Goal: Information Seeking & Learning: Find specific fact

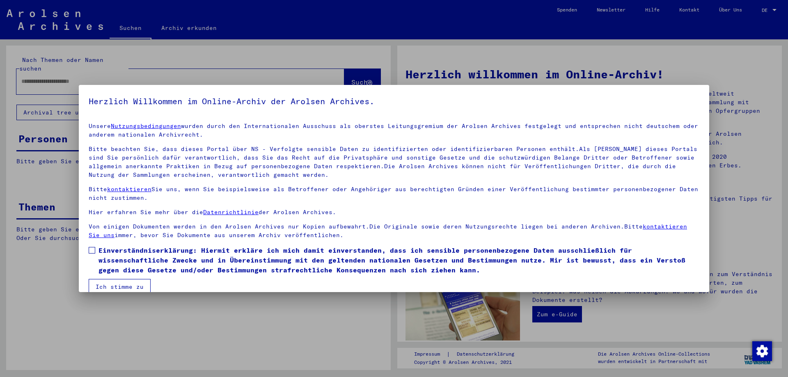
scroll to position [12, 0]
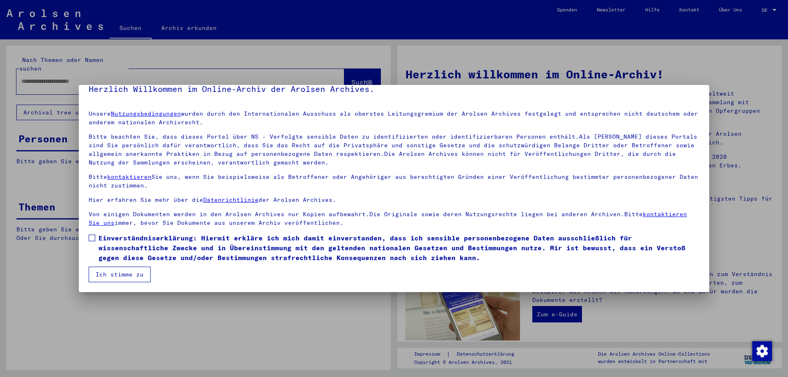
click at [127, 266] on mat-checkbox "Einverständniserklärung: Hiermit erkläre ich mich damit einverstanden, dass ich…" at bounding box center [394, 250] width 611 height 34
click at [130, 278] on button "Ich stimme zu" at bounding box center [120, 275] width 62 height 16
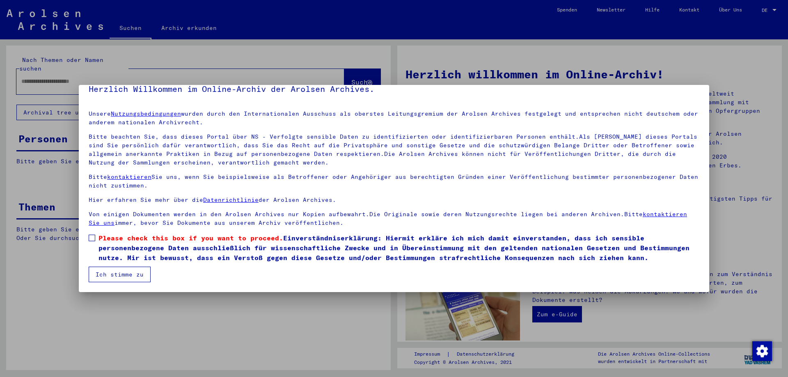
click at [94, 236] on span at bounding box center [92, 238] width 7 height 7
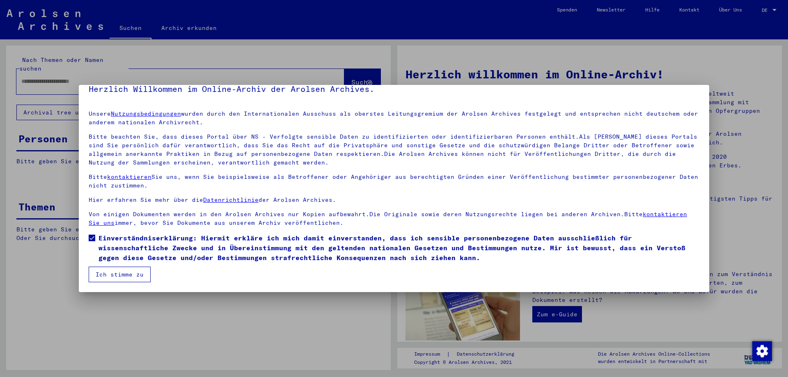
click at [132, 277] on button "Ich stimme zu" at bounding box center [120, 275] width 62 height 16
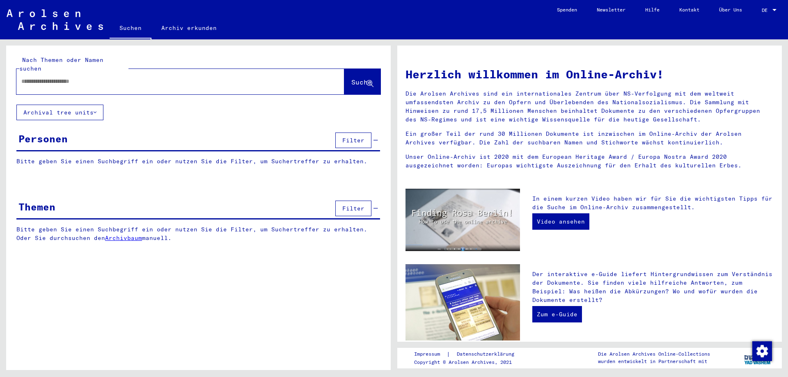
click at [777, 11] on div at bounding box center [774, 10] width 7 height 6
click at [762, 12] on span "English" at bounding box center [754, 14] width 20 height 6
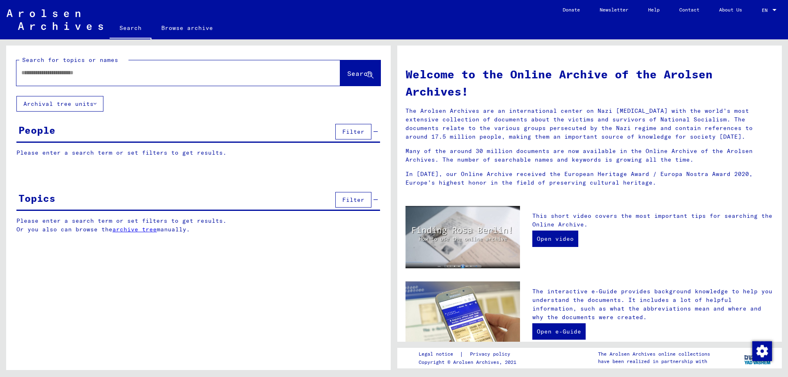
click at [117, 74] on input "text" at bounding box center [168, 73] width 294 height 9
type input "********"
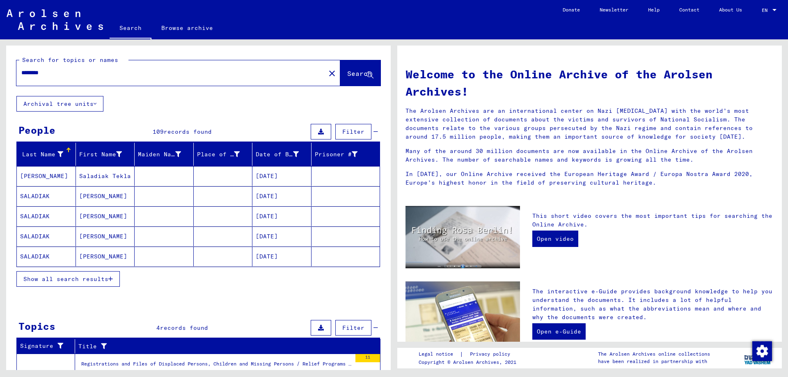
click at [99, 279] on span "Show all search results" at bounding box center [65, 279] width 85 height 7
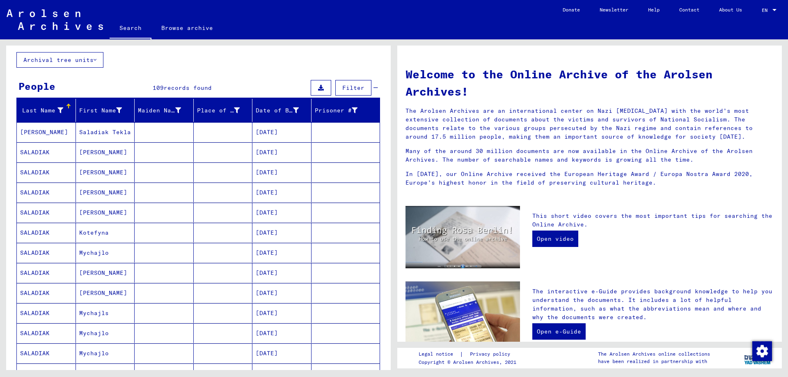
scroll to position [53, 0]
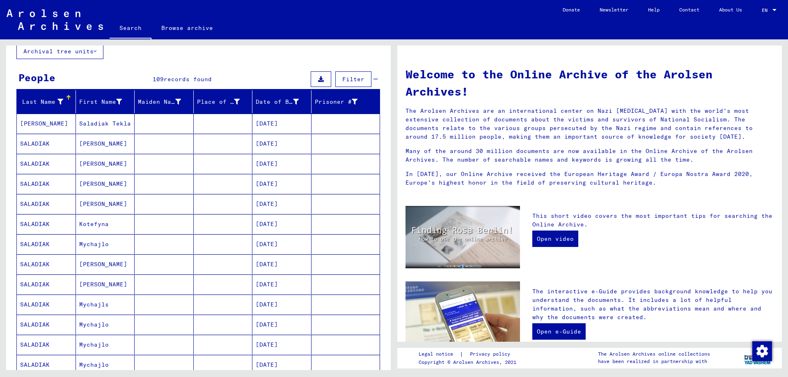
drag, startPoint x: 32, startPoint y: 201, endPoint x: 42, endPoint y: 204, distance: 10.3
click at [42, 204] on mat-cell "SALADIAK" at bounding box center [46, 204] width 59 height 20
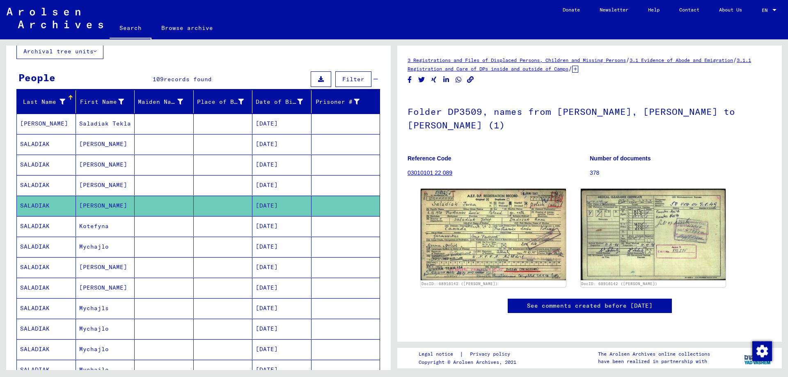
click at [99, 233] on mat-cell "Kotefyna" at bounding box center [105, 226] width 59 height 20
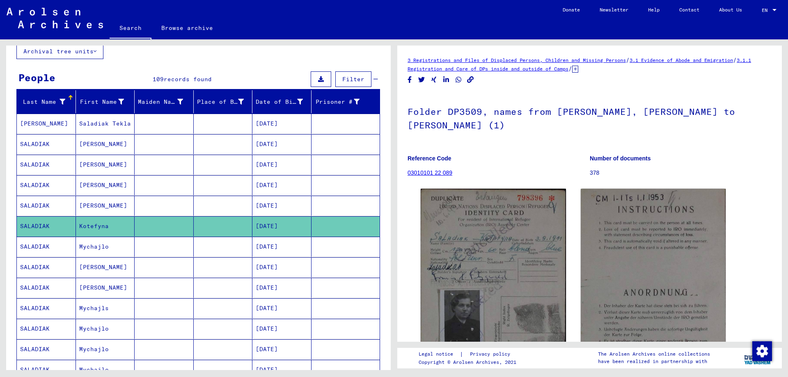
click at [159, 248] on mat-cell at bounding box center [164, 247] width 59 height 20
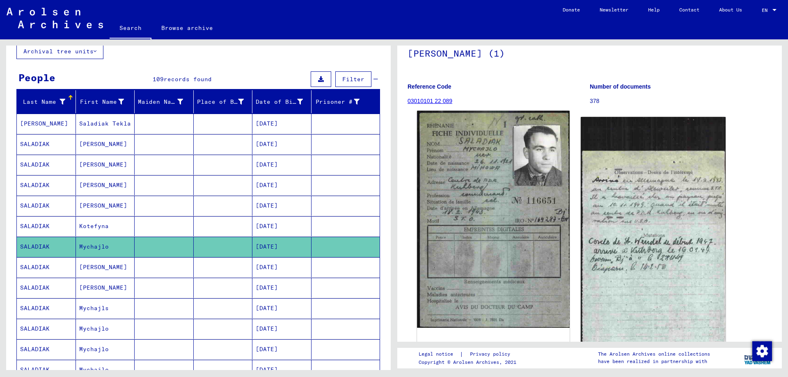
scroll to position [84, 0]
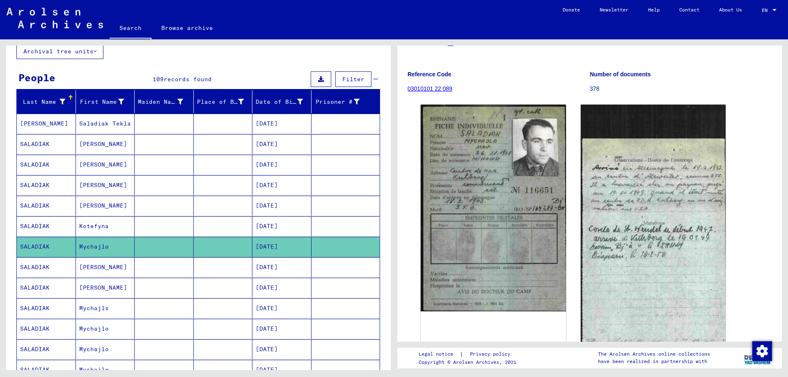
click at [226, 269] on mat-cell at bounding box center [223, 267] width 59 height 20
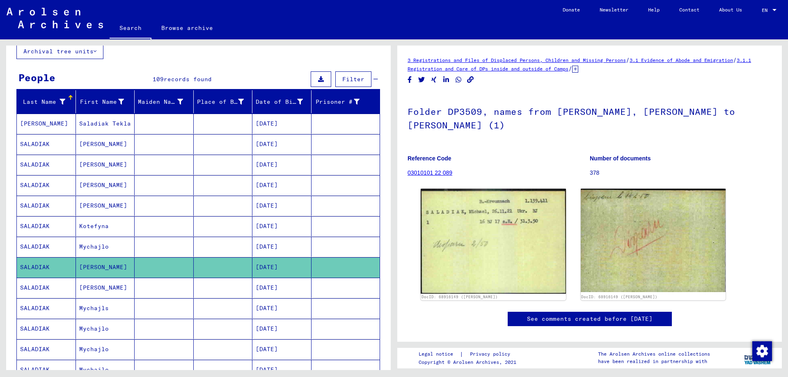
click at [209, 291] on mat-cell at bounding box center [223, 288] width 59 height 20
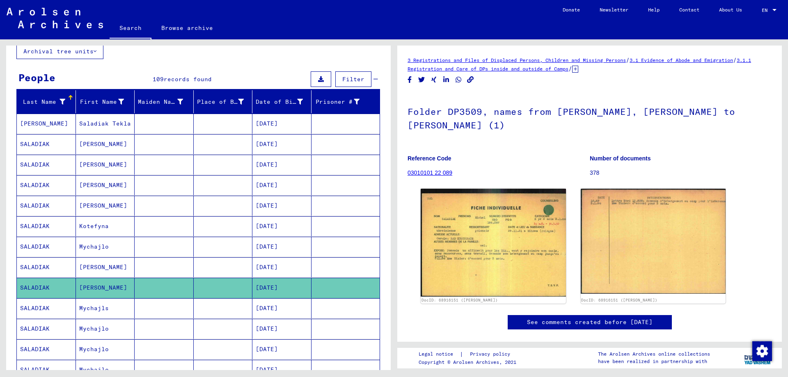
click at [200, 307] on mat-cell at bounding box center [223, 308] width 59 height 20
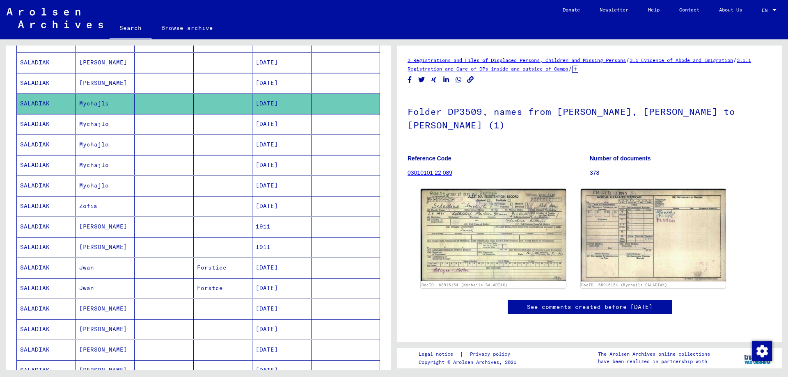
scroll to position [263, 0]
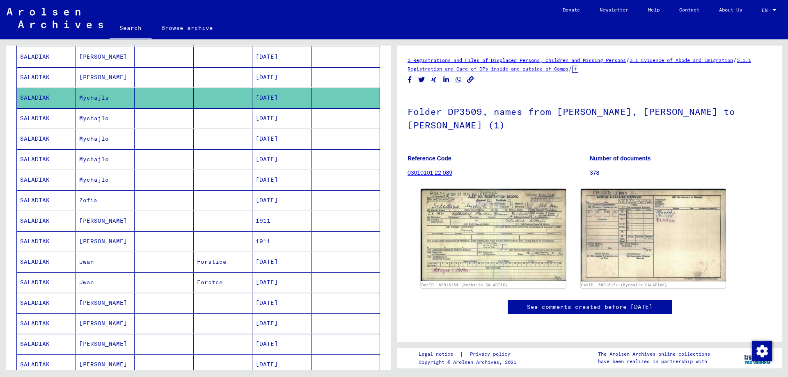
drag, startPoint x: 36, startPoint y: 202, endPoint x: 46, endPoint y: 200, distance: 9.9
click at [46, 200] on mat-cell "SALADIAK" at bounding box center [46, 201] width 59 height 20
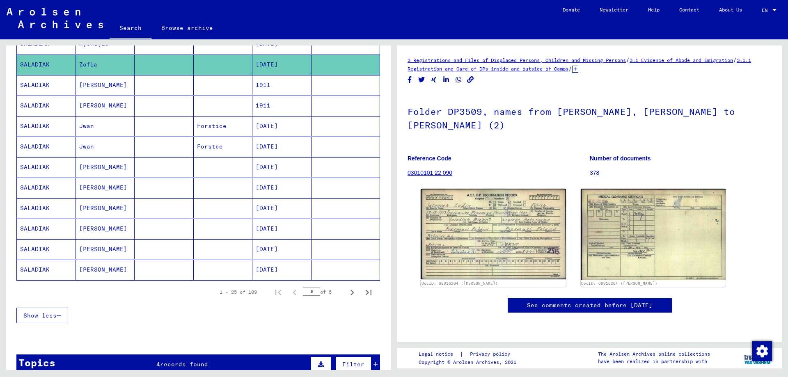
scroll to position [398, 0]
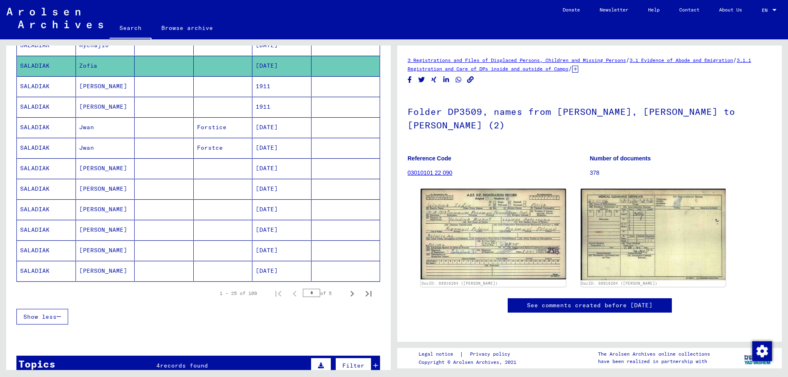
click at [107, 86] on mat-cell "[PERSON_NAME]" at bounding box center [105, 86] width 59 height 20
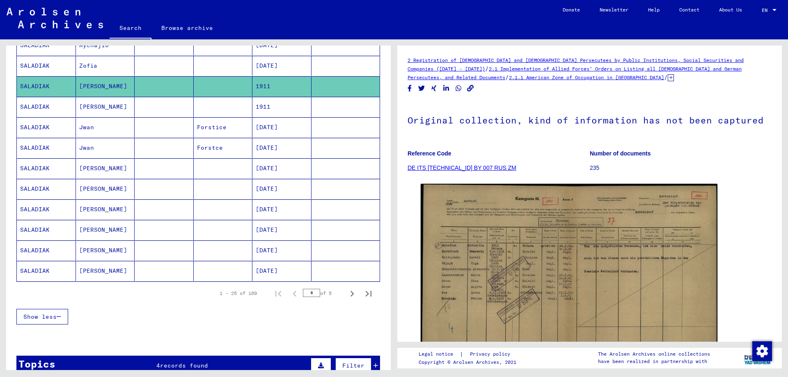
click at [106, 103] on mat-cell "[PERSON_NAME]" at bounding box center [105, 107] width 59 height 20
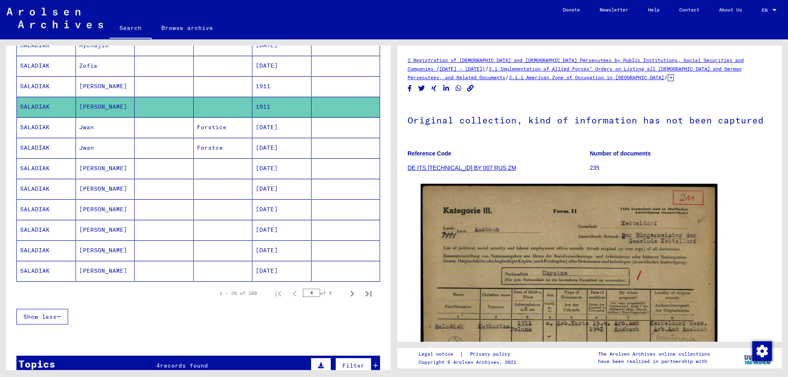
click at [98, 131] on mat-cell "Jwan" at bounding box center [105, 127] width 59 height 20
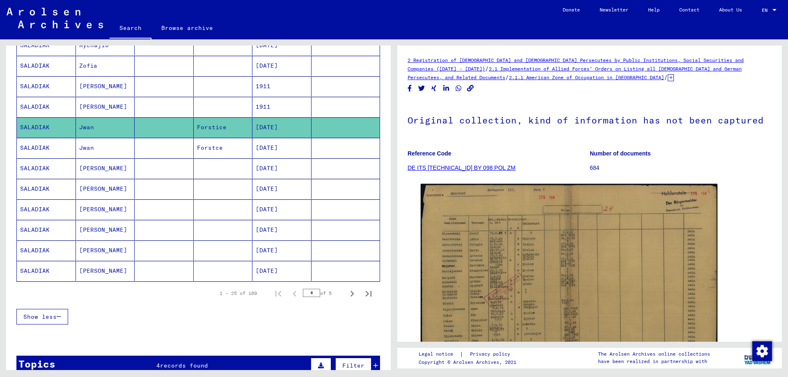
click at [98, 140] on mat-cell "Jwan" at bounding box center [105, 148] width 59 height 20
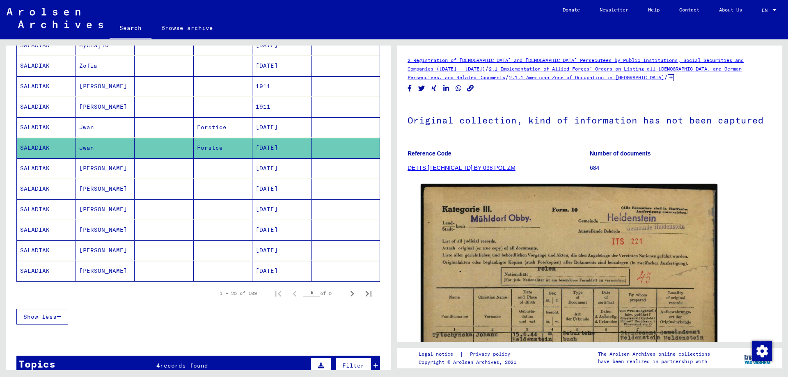
click at [99, 168] on mat-cell "[PERSON_NAME]" at bounding box center [105, 168] width 59 height 20
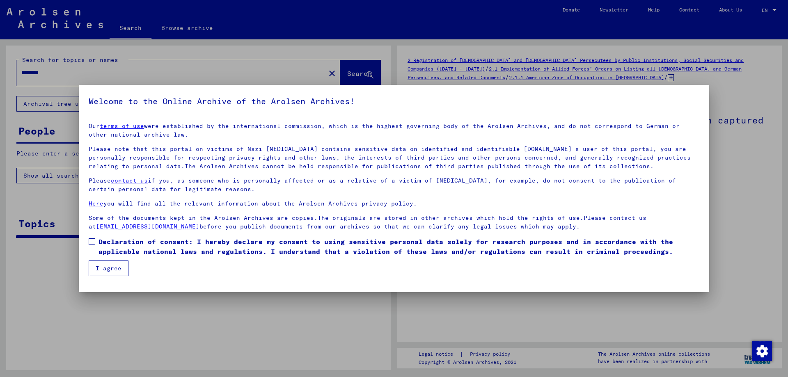
click at [120, 266] on button "I agree" at bounding box center [109, 269] width 40 height 16
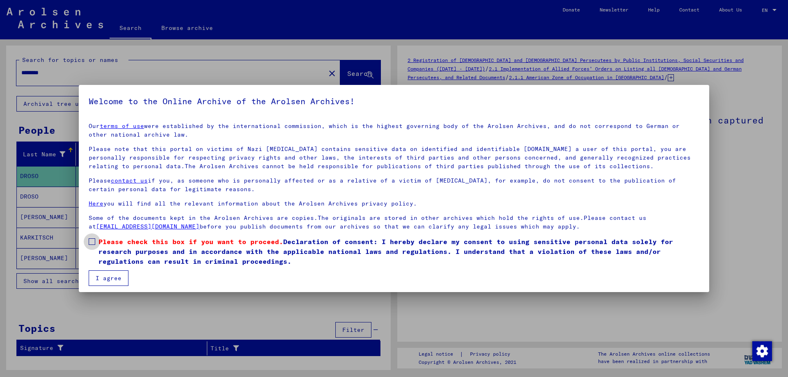
click at [94, 242] on span at bounding box center [92, 242] width 7 height 7
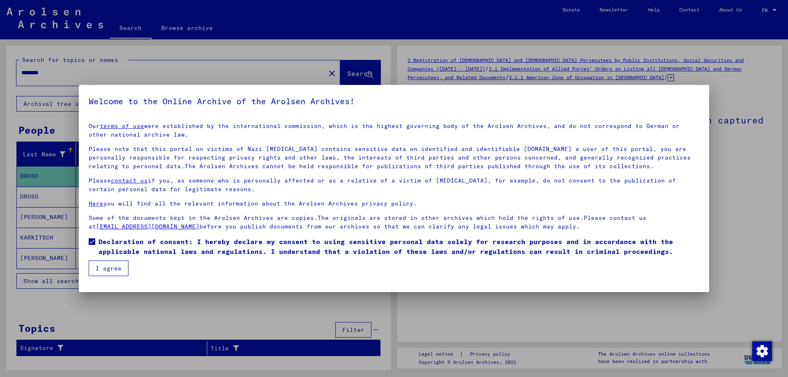
click at [105, 274] on button "I agree" at bounding box center [109, 269] width 40 height 16
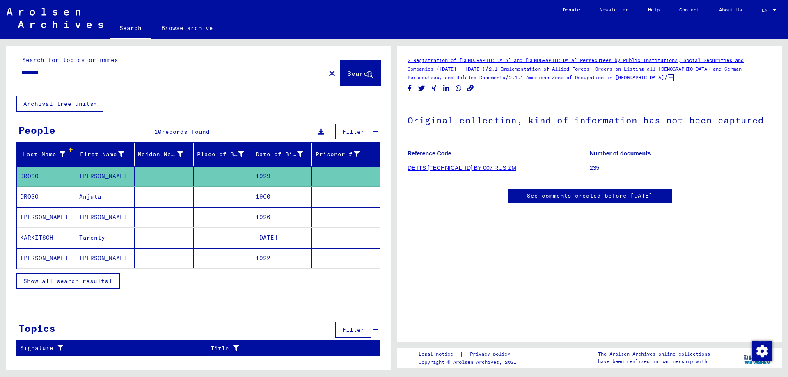
click at [185, 76] on input "********" at bounding box center [170, 73] width 299 height 9
type input "********"
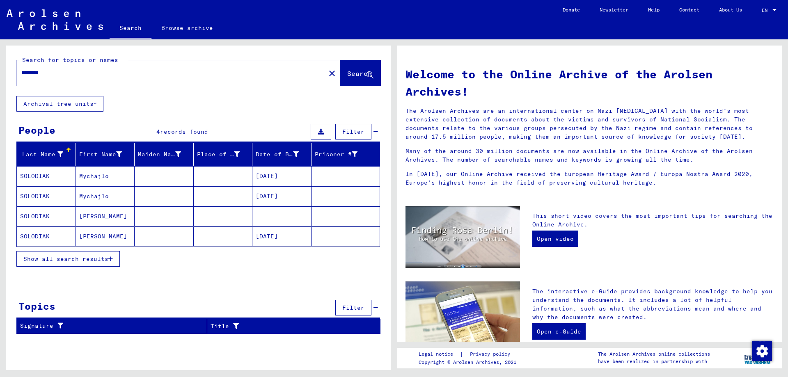
click at [87, 179] on mat-cell "Mychajlo" at bounding box center [105, 176] width 59 height 20
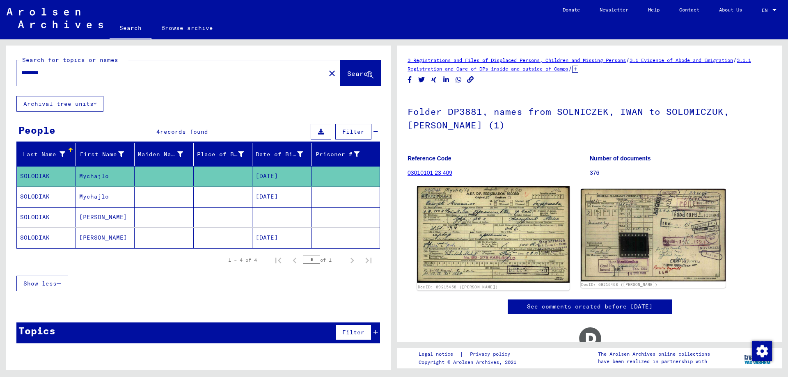
click at [492, 238] on img at bounding box center [493, 234] width 152 height 96
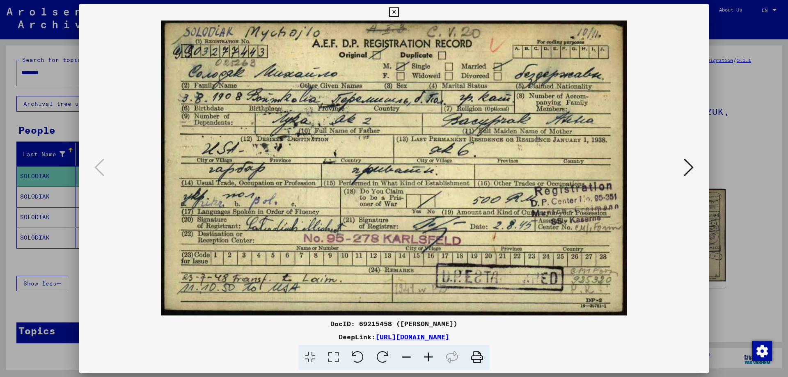
click at [684, 173] on button at bounding box center [689, 167] width 15 height 23
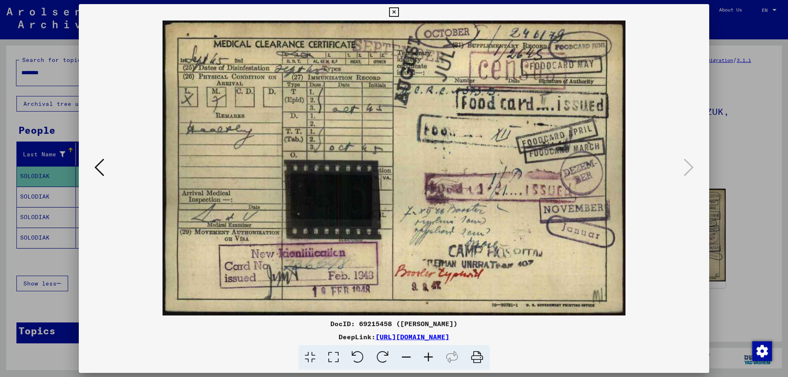
click at [736, 51] on div at bounding box center [394, 188] width 788 height 377
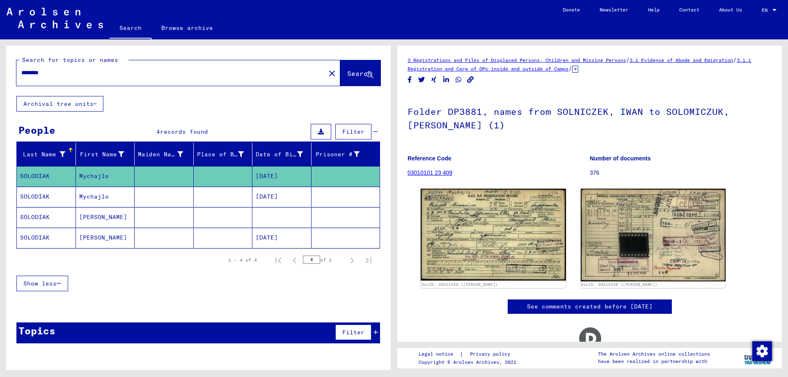
click at [177, 75] on input "********" at bounding box center [170, 73] width 299 height 9
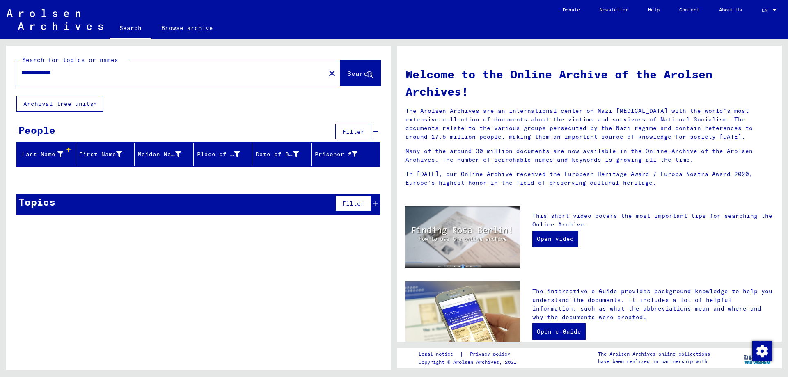
click at [36, 73] on input "**********" at bounding box center [168, 73] width 294 height 9
click at [124, 75] on input "**********" at bounding box center [168, 73] width 294 height 9
click at [28, 75] on input "********" at bounding box center [168, 73] width 294 height 9
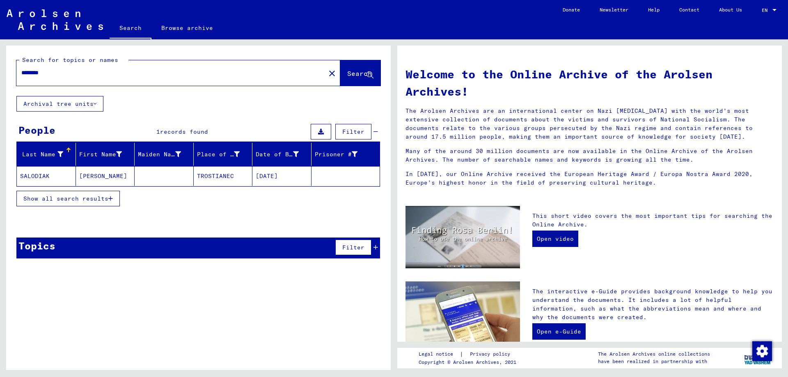
click at [278, 174] on mat-cell "[DATE]" at bounding box center [282, 176] width 59 height 20
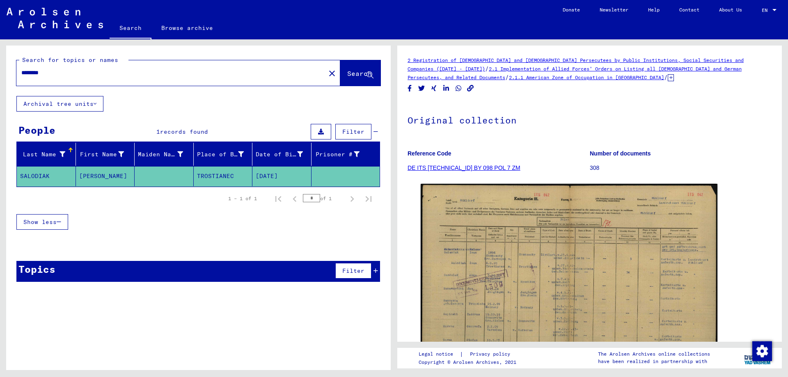
click at [91, 70] on input "********" at bounding box center [170, 73] width 299 height 9
type input "********"
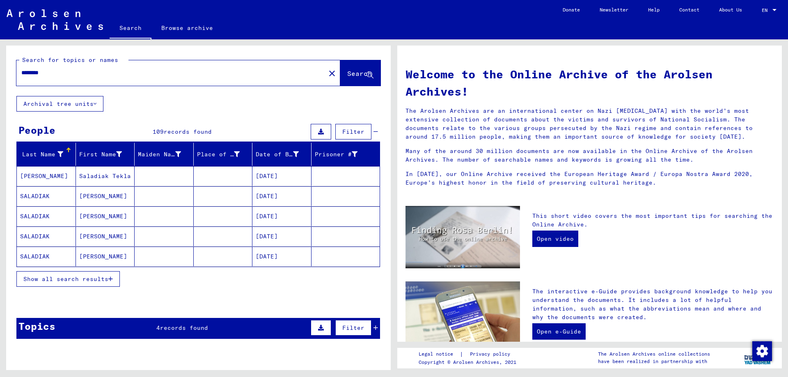
click at [92, 282] on span "Show all search results" at bounding box center [65, 279] width 85 height 7
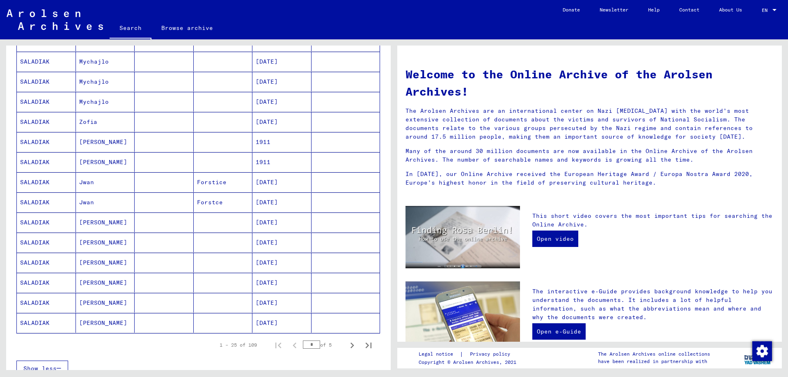
scroll to position [381, 0]
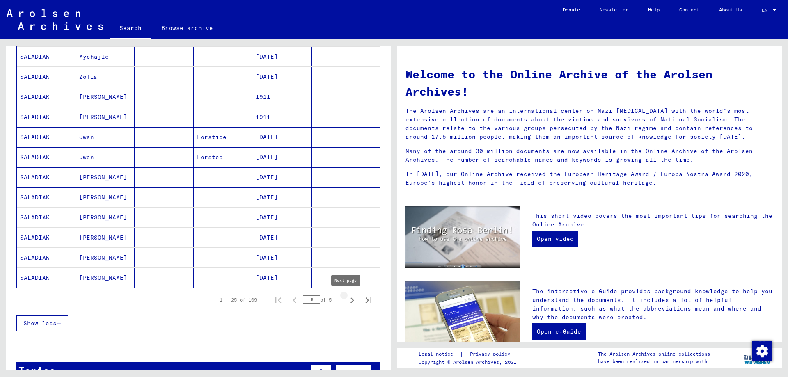
click at [347, 300] on icon "Next page" at bounding box center [352, 300] width 11 height 11
click at [89, 277] on mat-cell "Pelagia" at bounding box center [105, 278] width 59 height 20
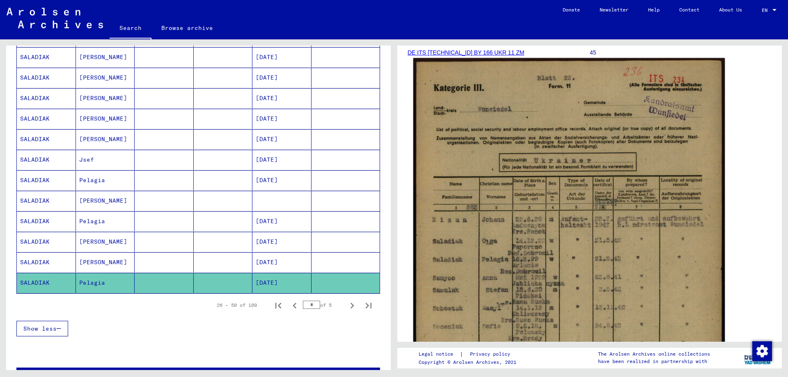
scroll to position [116, 0]
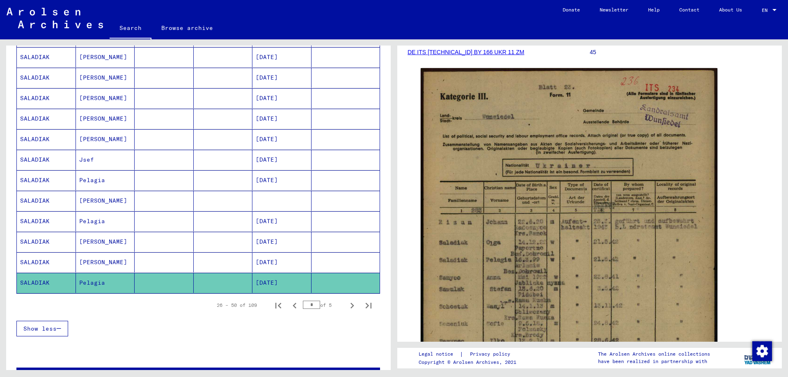
click at [116, 225] on mat-cell "Pelagia" at bounding box center [105, 221] width 59 height 20
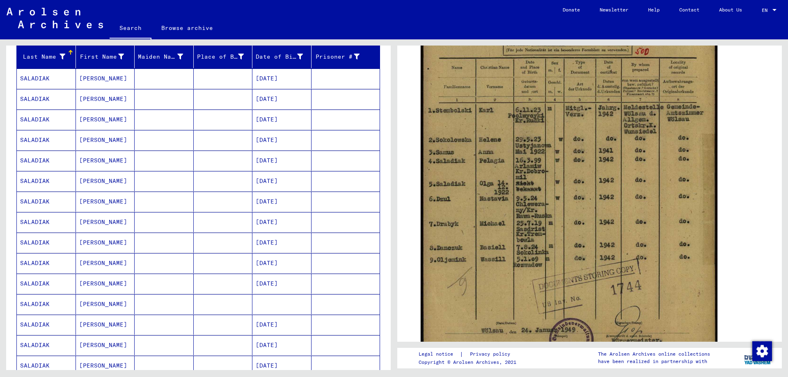
scroll to position [96, 0]
click at [92, 124] on mat-cell "[PERSON_NAME]" at bounding box center [105, 121] width 59 height 20
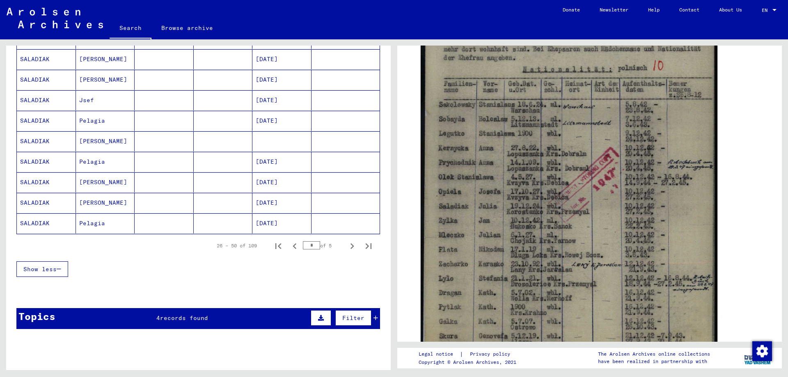
scroll to position [457, 0]
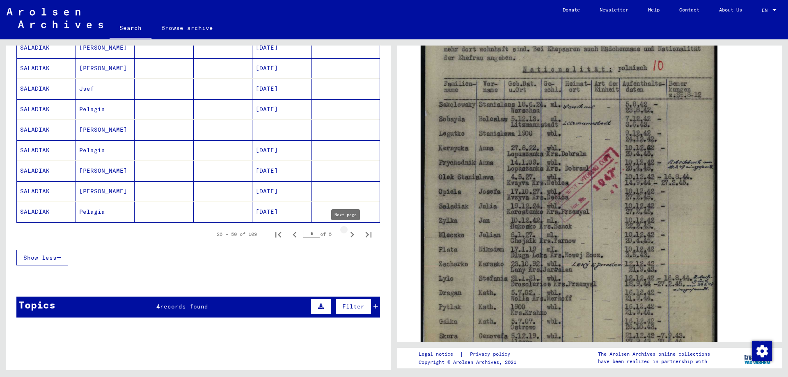
click at [350, 236] on icon "Next page" at bounding box center [352, 234] width 11 height 11
type input "*"
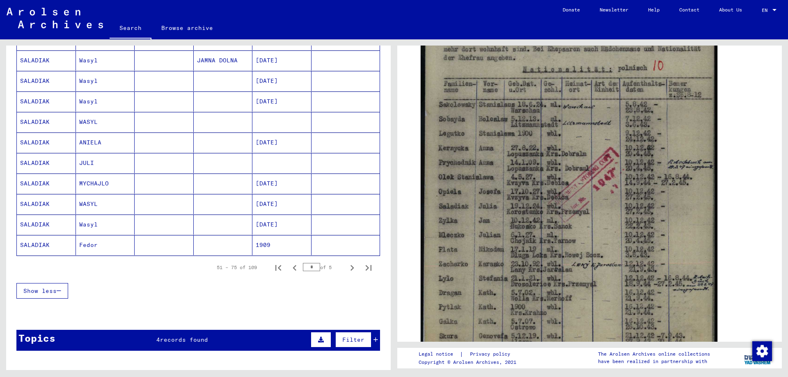
scroll to position [423, 0]
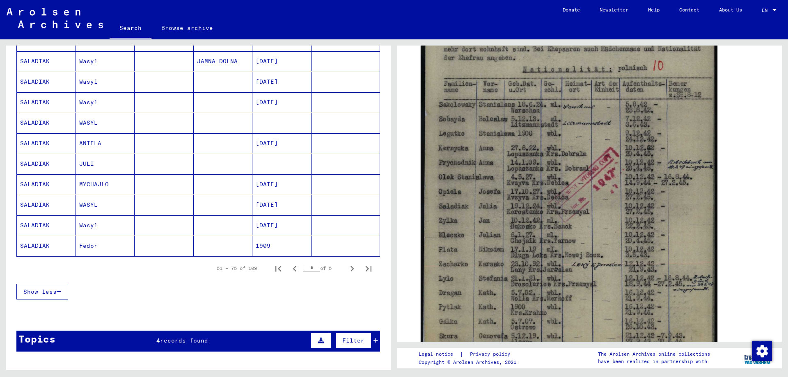
click at [93, 229] on mat-cell "Wasyl" at bounding box center [105, 226] width 59 height 20
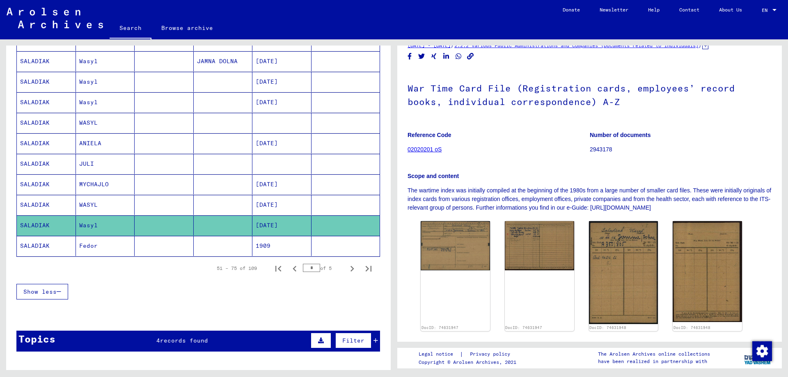
scroll to position [33, 0]
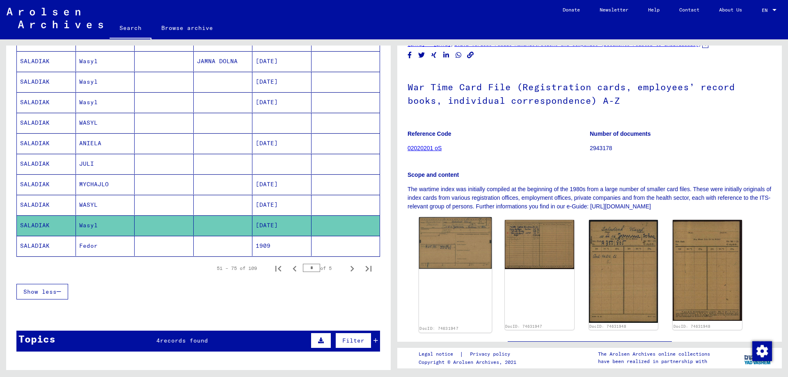
click at [457, 245] on img at bounding box center [455, 244] width 73 height 52
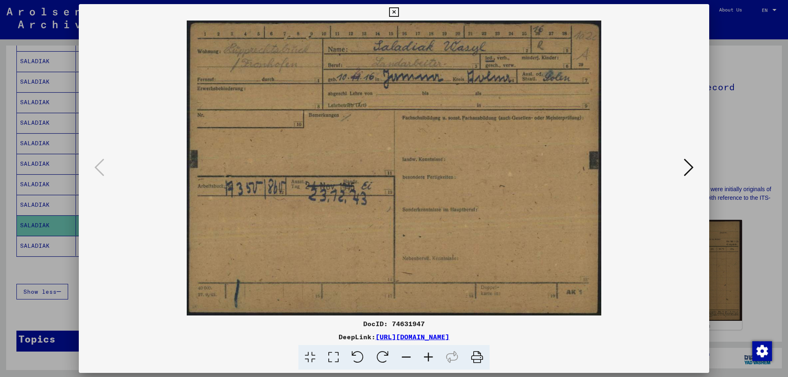
click at [684, 168] on button at bounding box center [689, 167] width 15 height 23
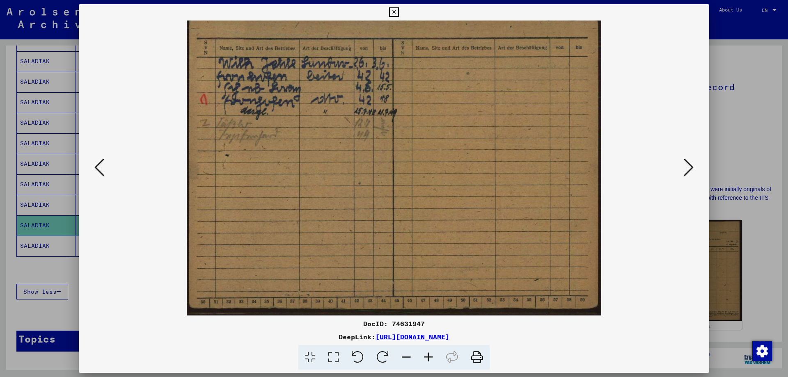
click at [684, 168] on button at bounding box center [689, 167] width 15 height 23
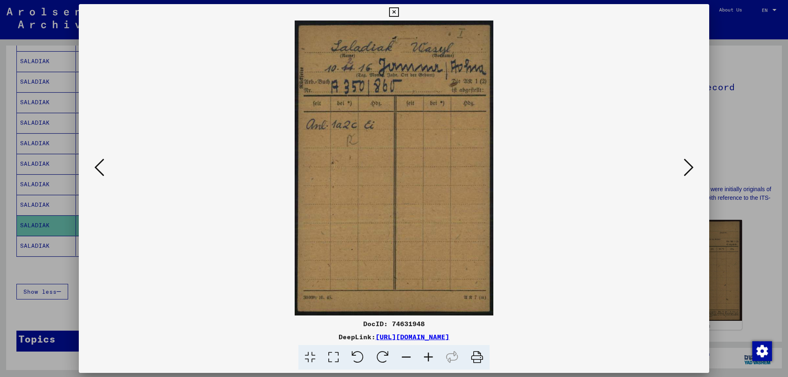
click at [684, 168] on button at bounding box center [689, 167] width 15 height 23
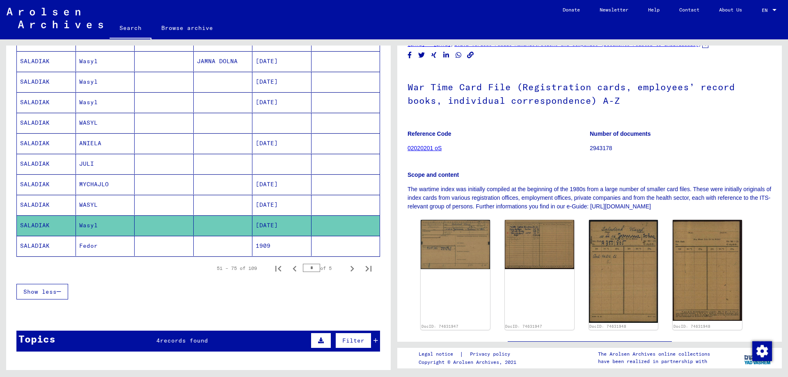
click at [171, 197] on mat-cell at bounding box center [164, 205] width 59 height 20
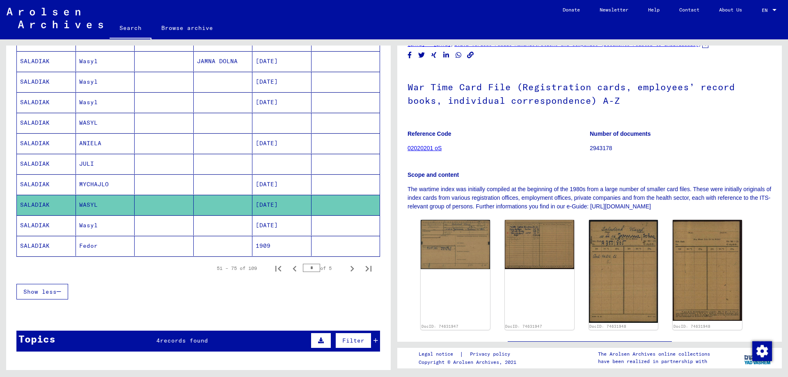
click at [261, 210] on mat-cell "[DATE]" at bounding box center [282, 205] width 59 height 20
click at [265, 230] on mat-cell "[DATE]" at bounding box center [282, 226] width 59 height 20
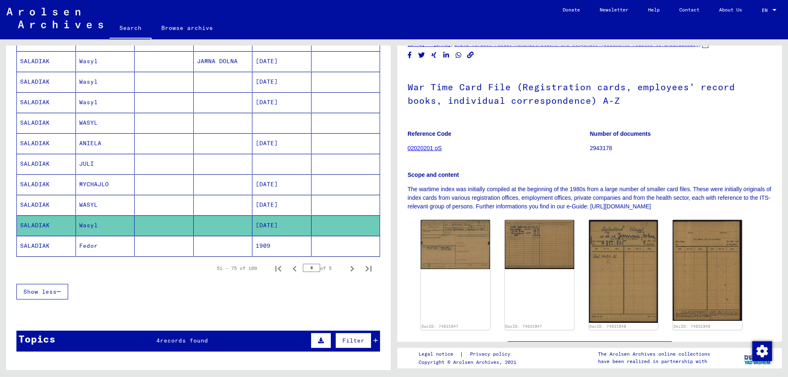
click at [269, 207] on mat-cell "[DATE]" at bounding box center [282, 205] width 59 height 20
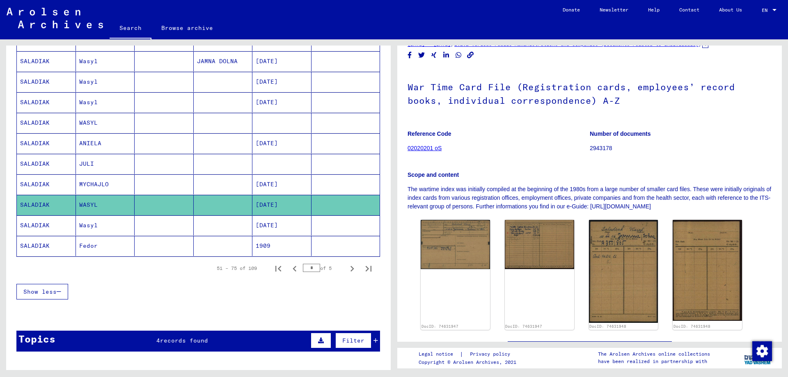
click at [253, 202] on mat-cell "[DATE]" at bounding box center [282, 205] width 59 height 20
click at [230, 220] on mat-cell at bounding box center [223, 226] width 59 height 20
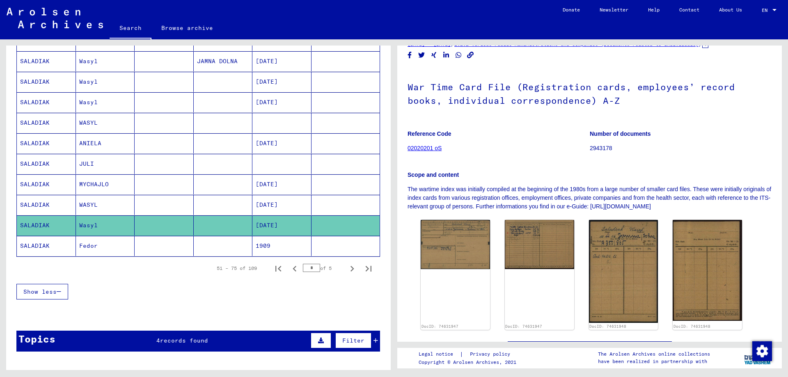
click at [103, 182] on mat-cell "MYCHAJLO" at bounding box center [105, 184] width 59 height 20
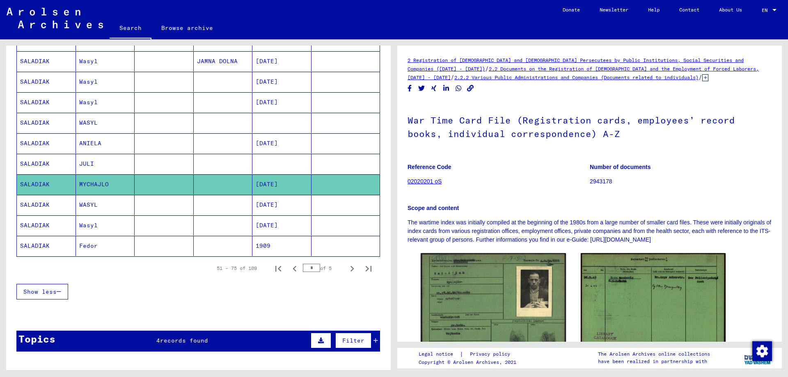
click at [103, 210] on mat-cell "WASYL" at bounding box center [105, 205] width 59 height 20
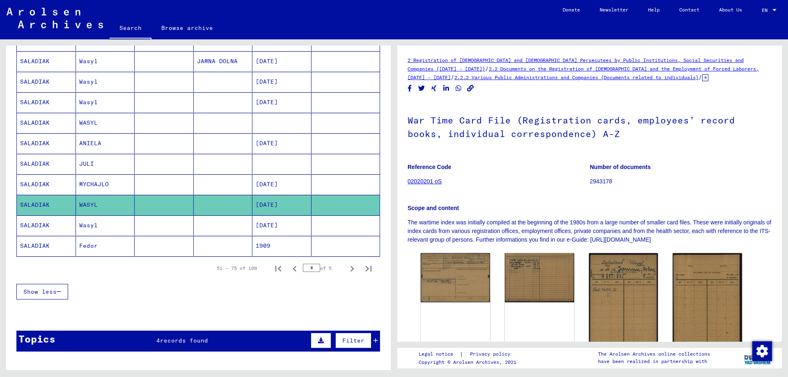
click at [103, 224] on mat-cell "Wasyl" at bounding box center [105, 226] width 59 height 20
